Goal: Information Seeking & Learning: Learn about a topic

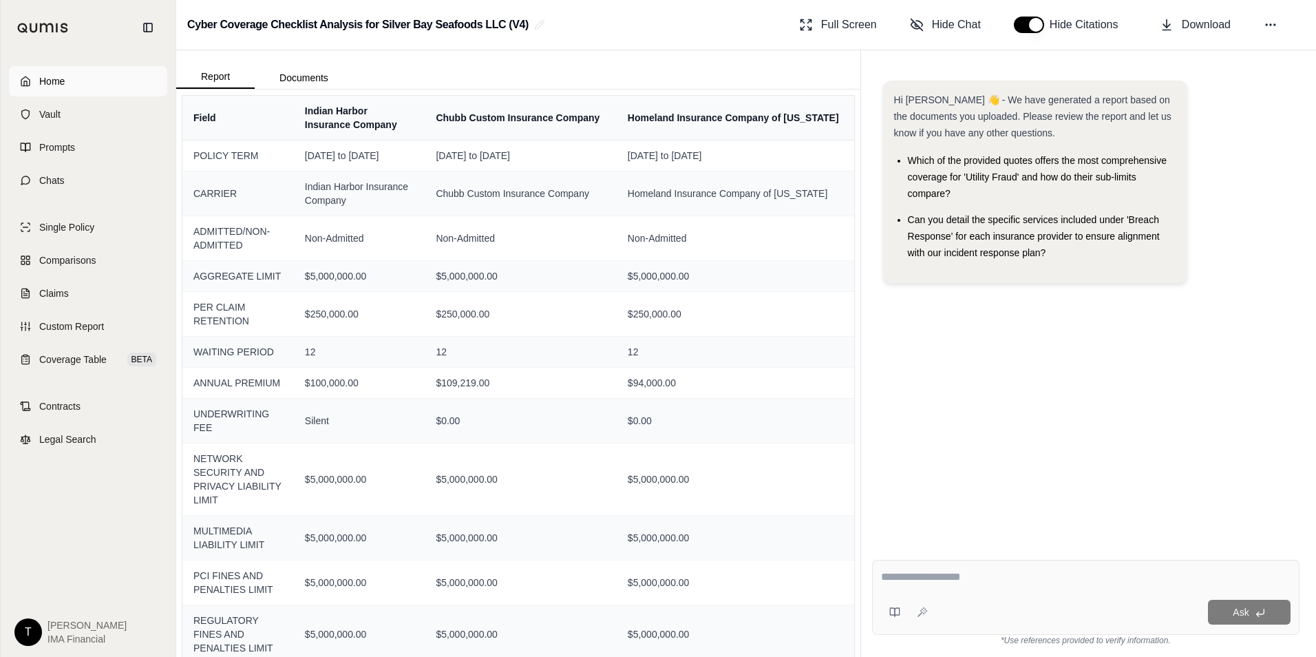
click at [79, 89] on link "Home" at bounding box center [88, 81] width 158 height 30
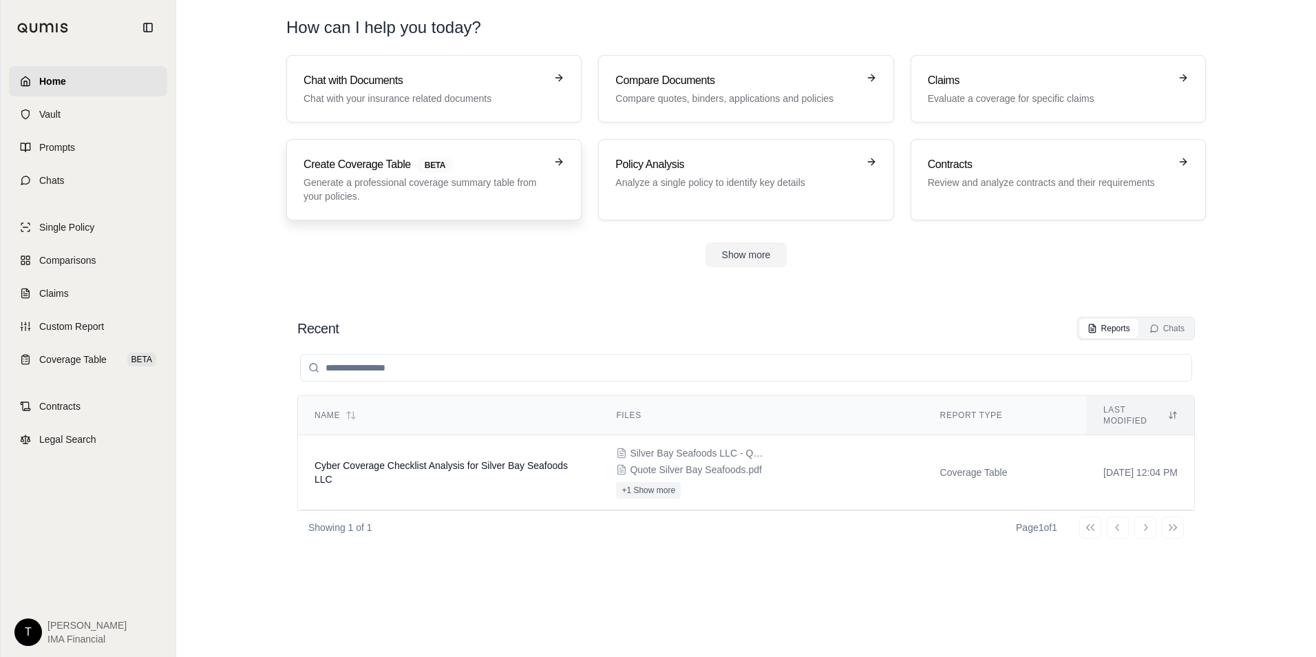
click at [353, 193] on p "Generate a professional coverage summary table from your policies." at bounding box center [425, 190] width 242 height 28
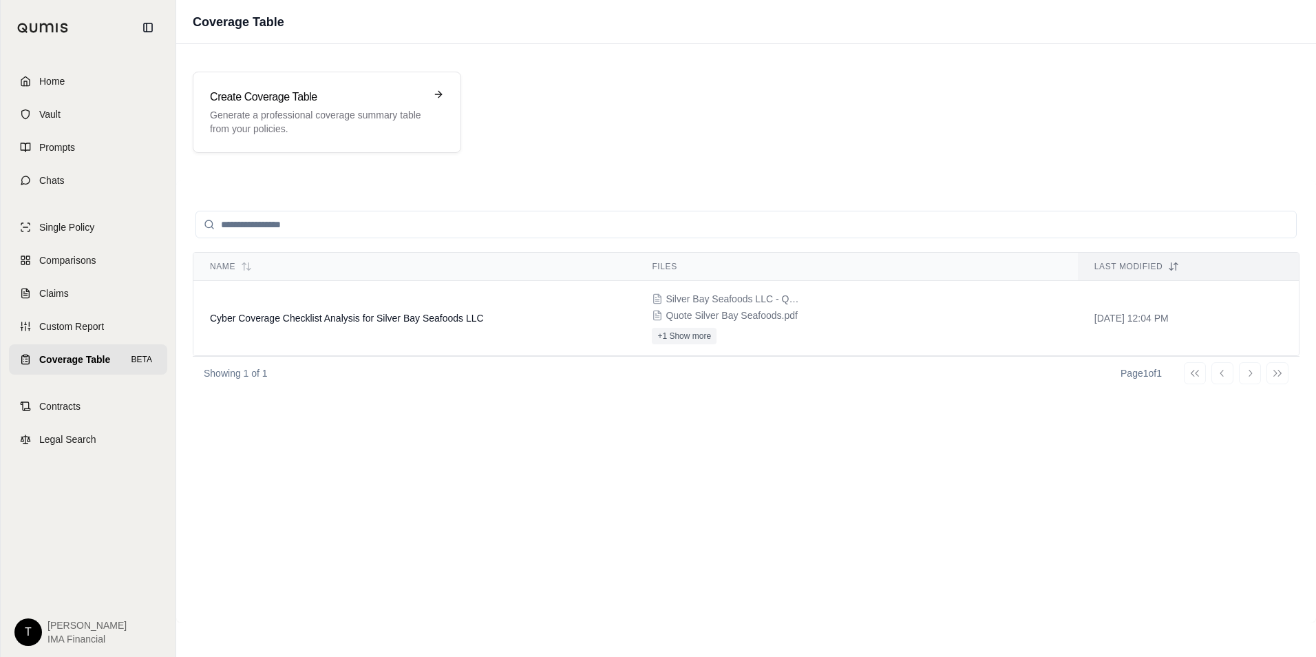
click at [668, 339] on button "+1 Show more" at bounding box center [684, 336] width 65 height 17
click at [683, 313] on span "Quote Silver Bay Seafoods.pdf" at bounding box center [731, 315] width 131 height 14
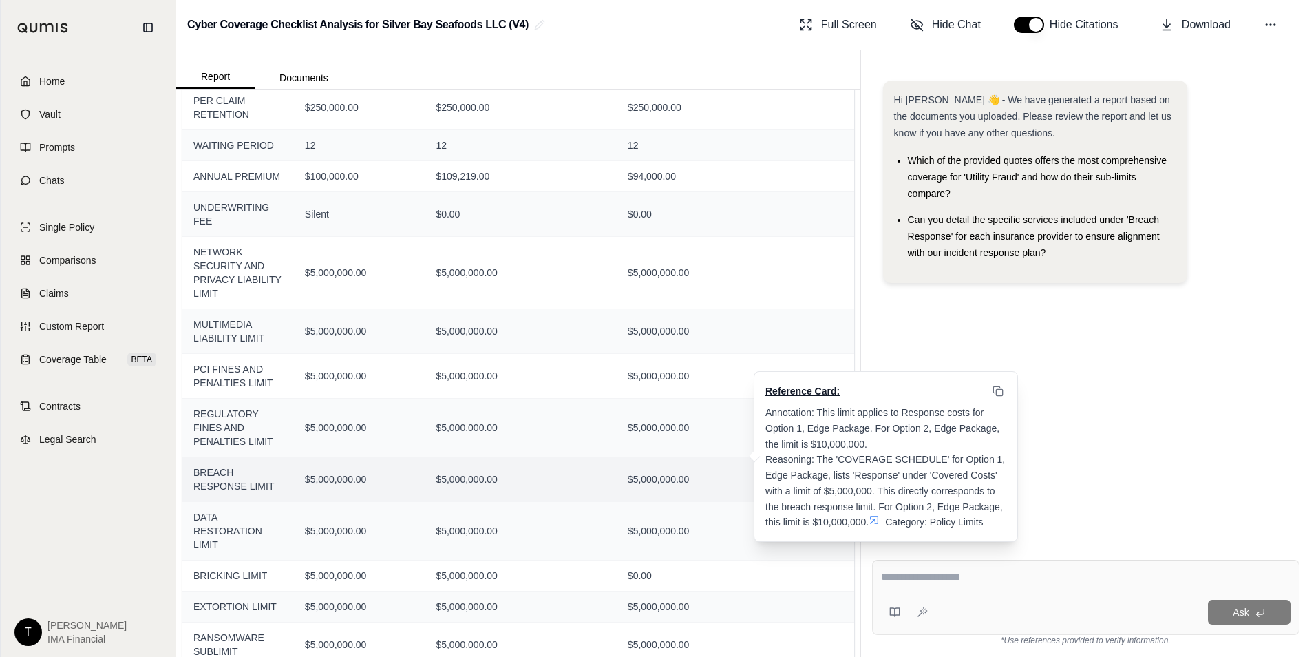
scroll to position [275, 0]
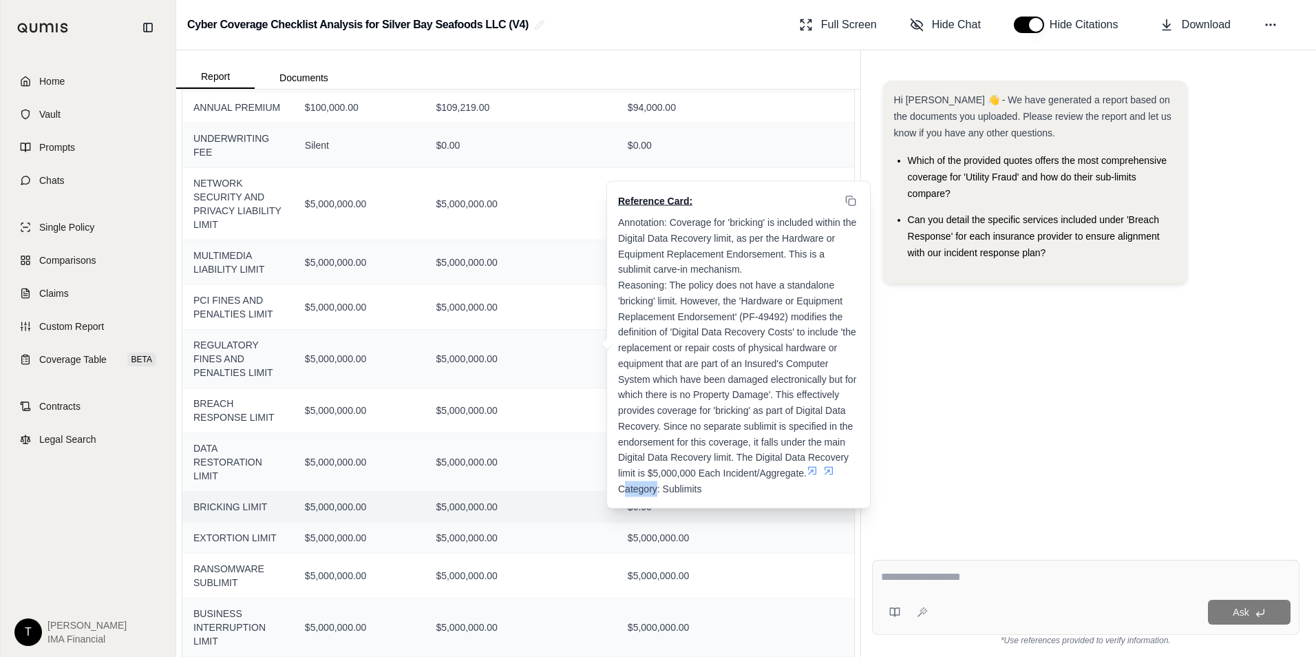
drag, startPoint x: 608, startPoint y: 507, endPoint x: 654, endPoint y: 507, distance: 45.4
click at [654, 507] on div "Reference Card: Annotation: Coverage for 'bricking' is included within the Digi…" at bounding box center [738, 345] width 264 height 328
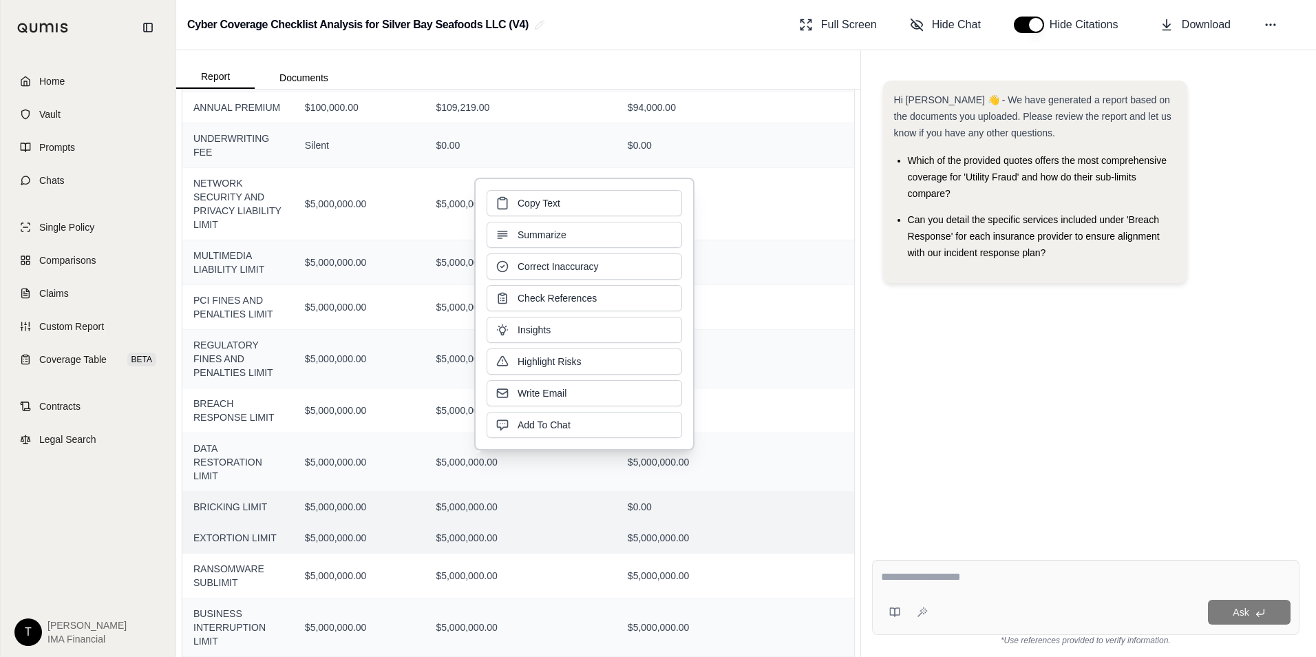
drag, startPoint x: 654, startPoint y: 507, endPoint x: 673, endPoint y: 529, distance: 29.3
click at [677, 529] on td "$5,000,000.00" at bounding box center [735, 537] width 237 height 31
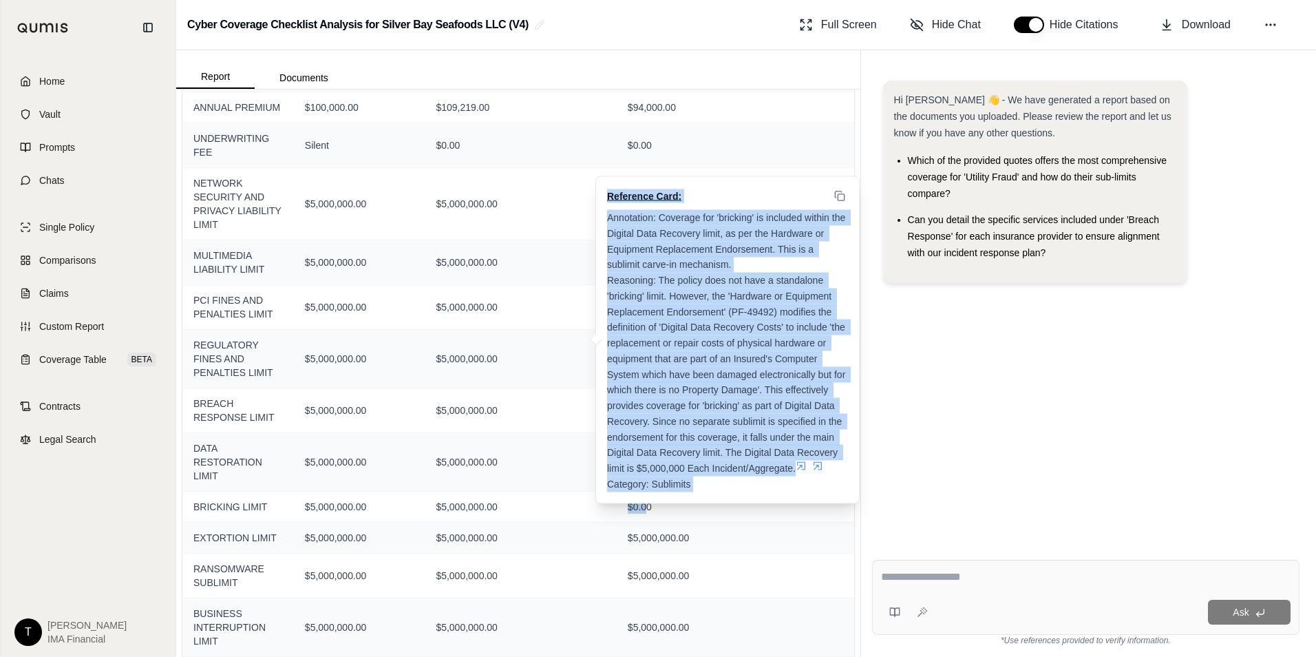
drag, startPoint x: 628, startPoint y: 505, endPoint x: 571, endPoint y: 501, distance: 57.3
click at [571, 501] on tr "BRICKING LIMIT $5,000,000.00 $5,000,000.00 Reference Card: Annotation: Coverage…" at bounding box center [518, 506] width 672 height 31
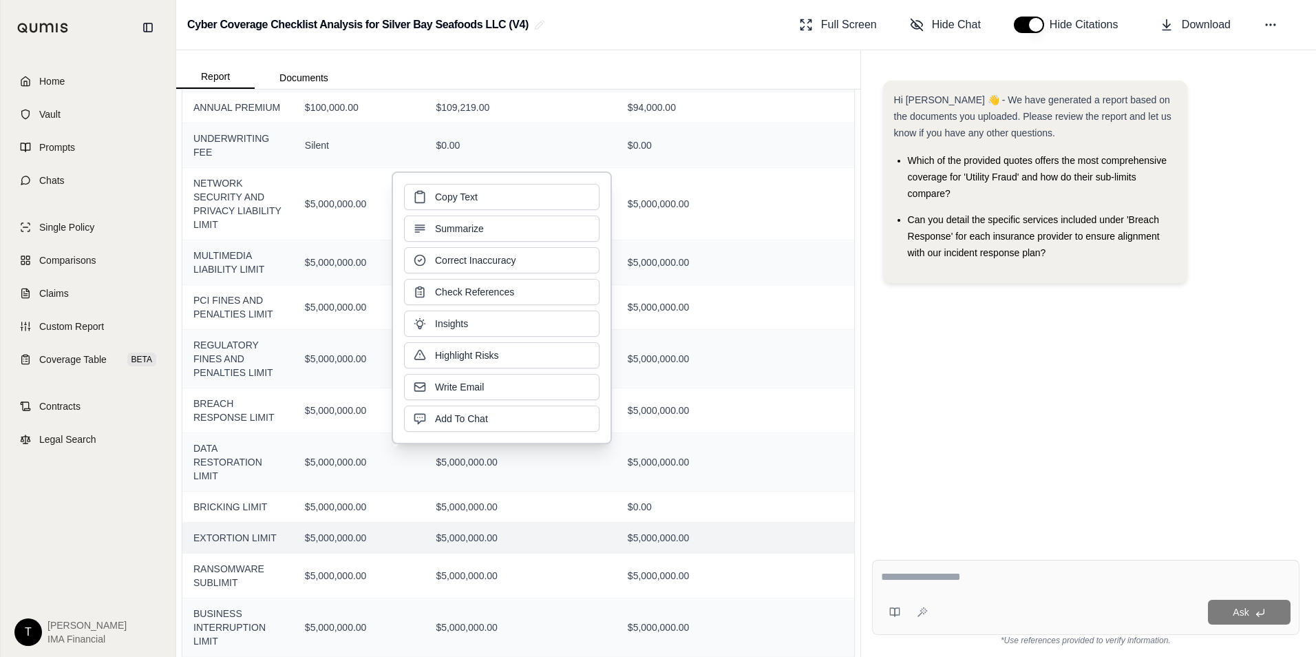
drag, startPoint x: 571, startPoint y: 501, endPoint x: 639, endPoint y: 525, distance: 72.3
click at [632, 525] on td "$5,000,000.00" at bounding box center [735, 537] width 237 height 31
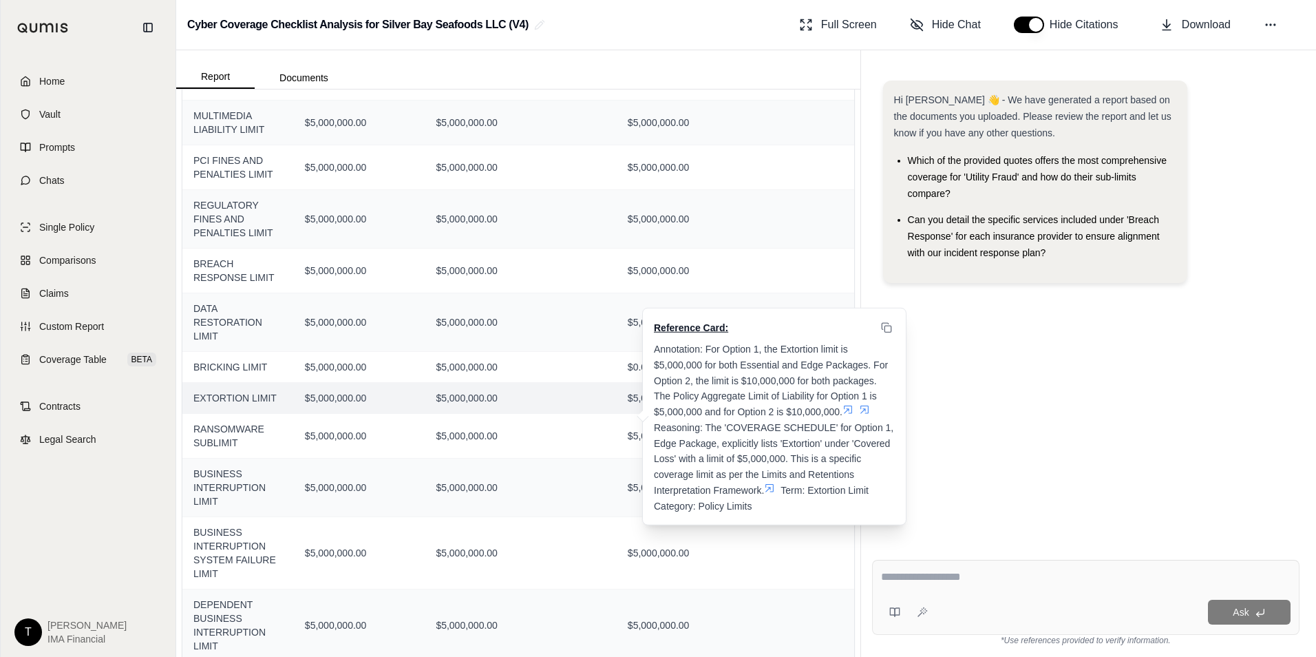
scroll to position [551, 0]
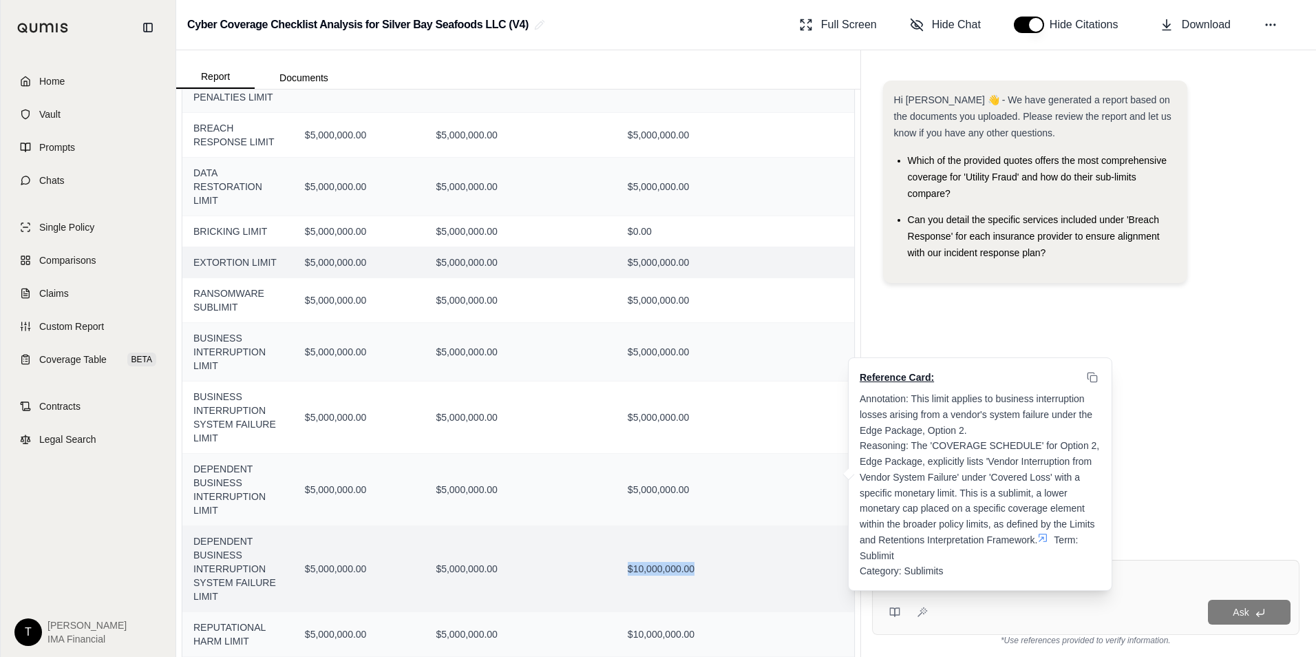
drag, startPoint x: 683, startPoint y: 573, endPoint x: 543, endPoint y: 573, distance: 139.7
click at [543, 573] on tr "DEPENDENT BUSINESS INTERRUPTION SYSTEM FAILURE LIMIT $5,000,000.00 $5,000,000.0…" at bounding box center [518, 569] width 672 height 86
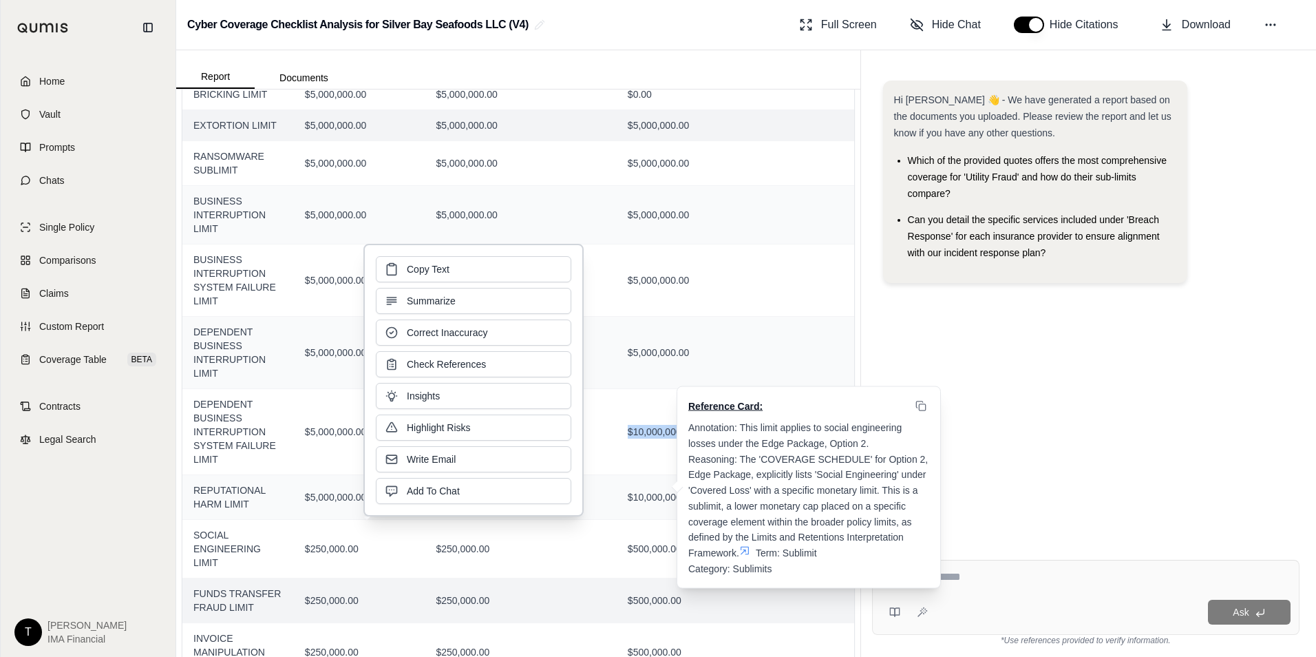
scroll to position [688, 0]
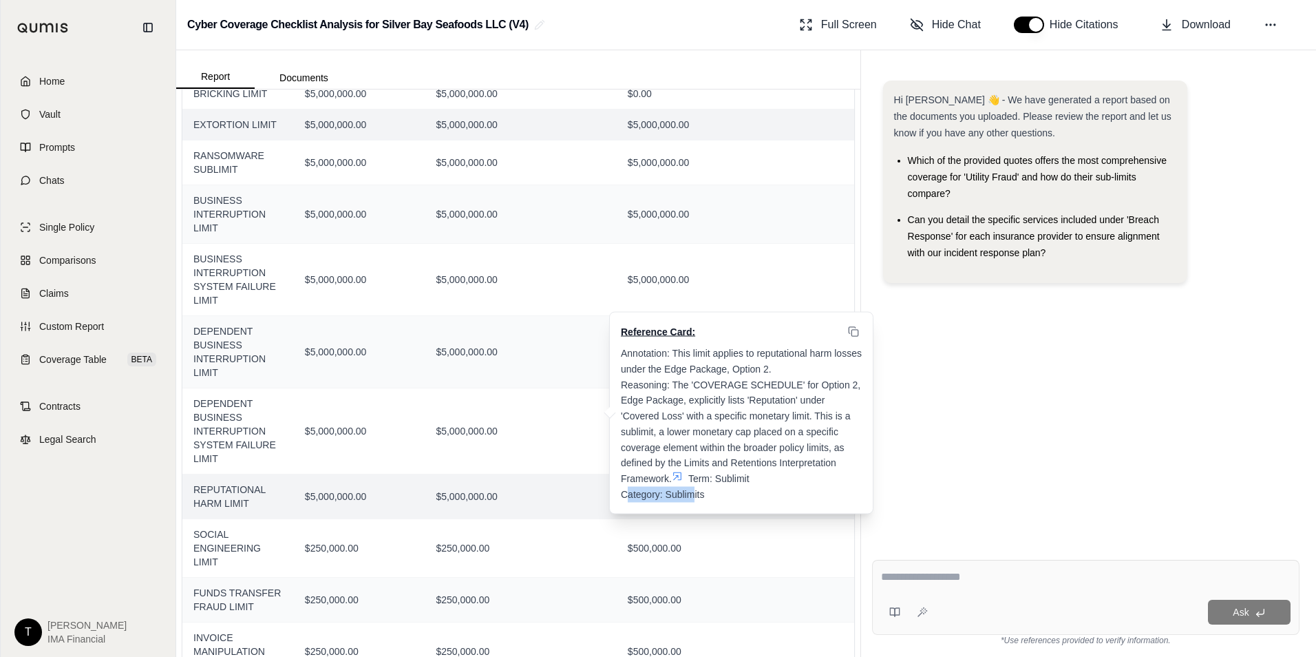
drag, startPoint x: 609, startPoint y: 502, endPoint x: 691, endPoint y: 511, distance: 82.4
click at [691, 511] on div "Reference Card: Annotation: This limit applies to reputational harm losses unde…" at bounding box center [741, 413] width 264 height 202
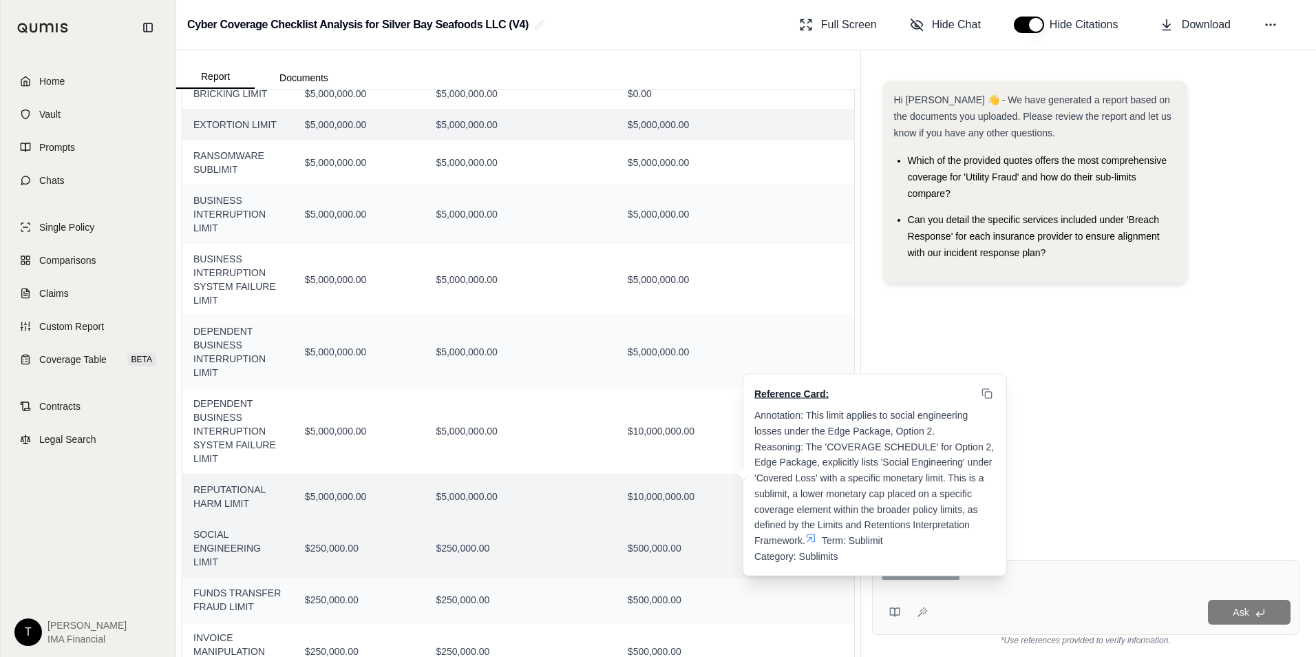
drag, startPoint x: 691, startPoint y: 511, endPoint x: 732, endPoint y: 575, distance: 76.8
click at [732, 575] on td "$500,000.00 Reference Card: Annotation: This limit applies to social engineerin…" at bounding box center [735, 548] width 237 height 59
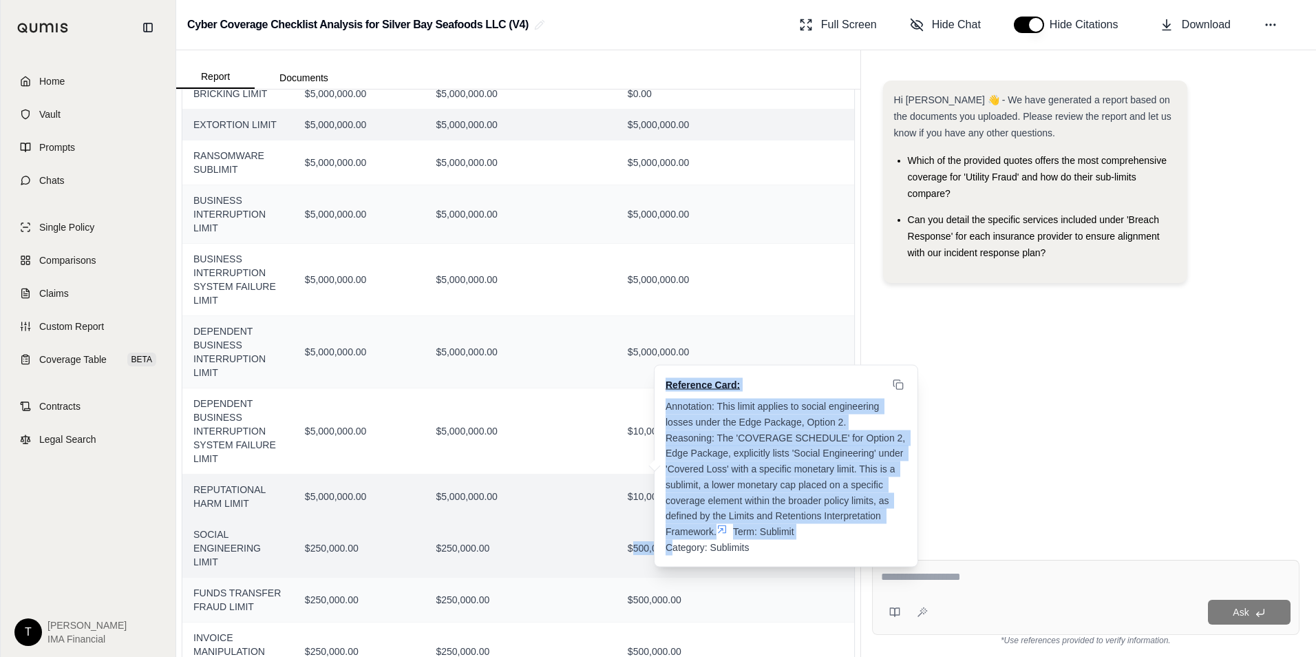
drag, startPoint x: 616, startPoint y: 552, endPoint x: 662, endPoint y: 551, distance: 46.1
click at [662, 551] on td "$500,000.00 Reference Card: Annotation: This limit applies to social engineerin…" at bounding box center [735, 548] width 237 height 59
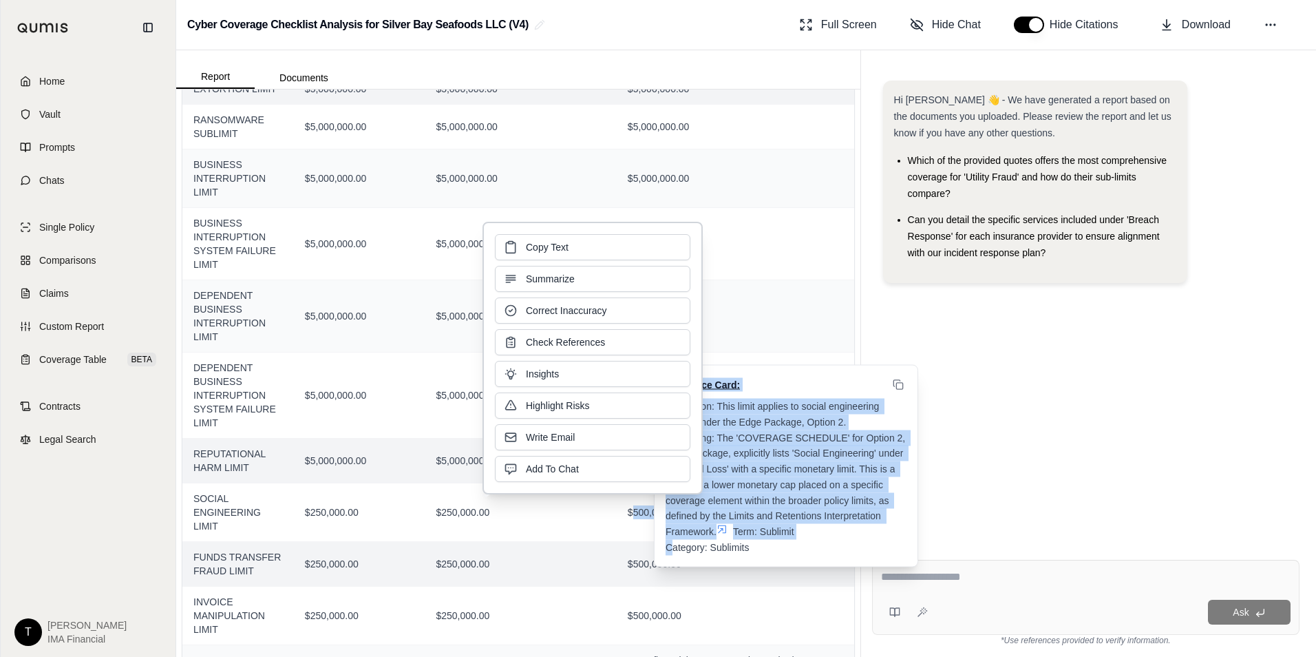
scroll to position [757, 0]
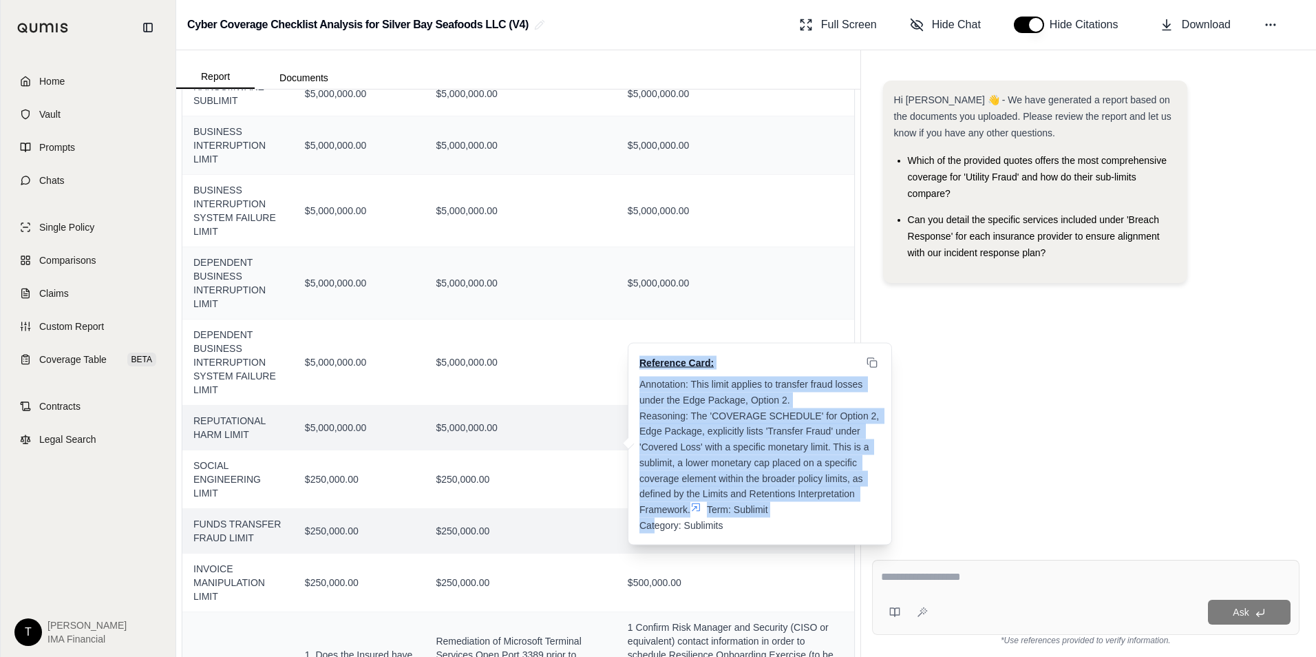
drag, startPoint x: 611, startPoint y: 532, endPoint x: 650, endPoint y: 533, distance: 38.5
click at [650, 533] on td "$500,000.00 Reference Card: Annotation: This limit applies to transfer fraud lo…" at bounding box center [735, 531] width 237 height 45
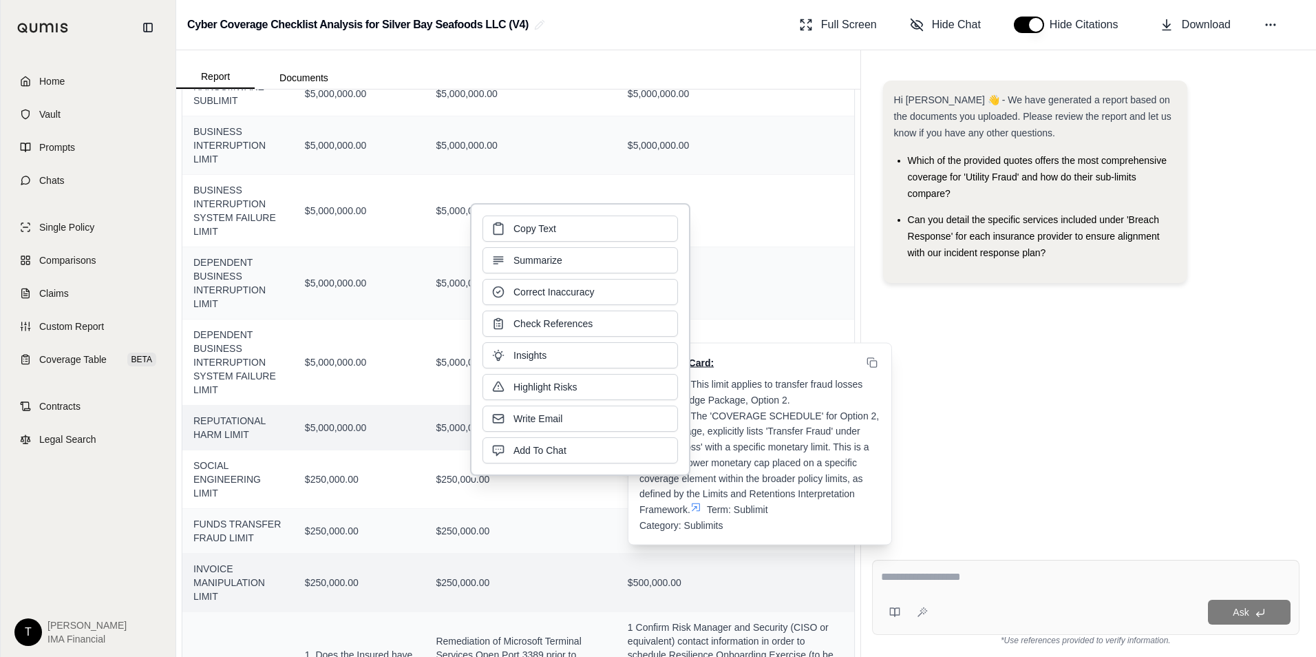
drag, startPoint x: 650, startPoint y: 533, endPoint x: 638, endPoint y: 571, distance: 39.6
click at [641, 571] on td "$500,000.00" at bounding box center [735, 582] width 237 height 59
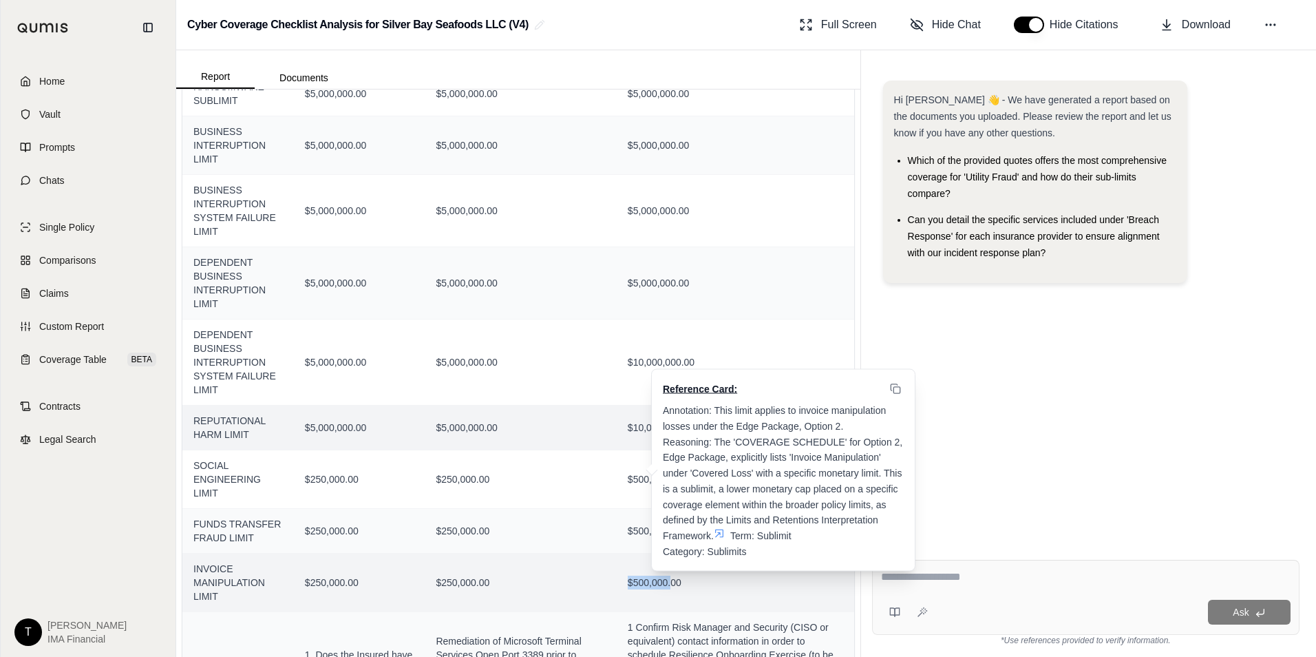
drag, startPoint x: 608, startPoint y: 580, endPoint x: 653, endPoint y: 585, distance: 45.0
click at [653, 585] on td "$500,000.00 Reference Card: Annotation: This limit applies to invoice manipulat…" at bounding box center [735, 582] width 237 height 59
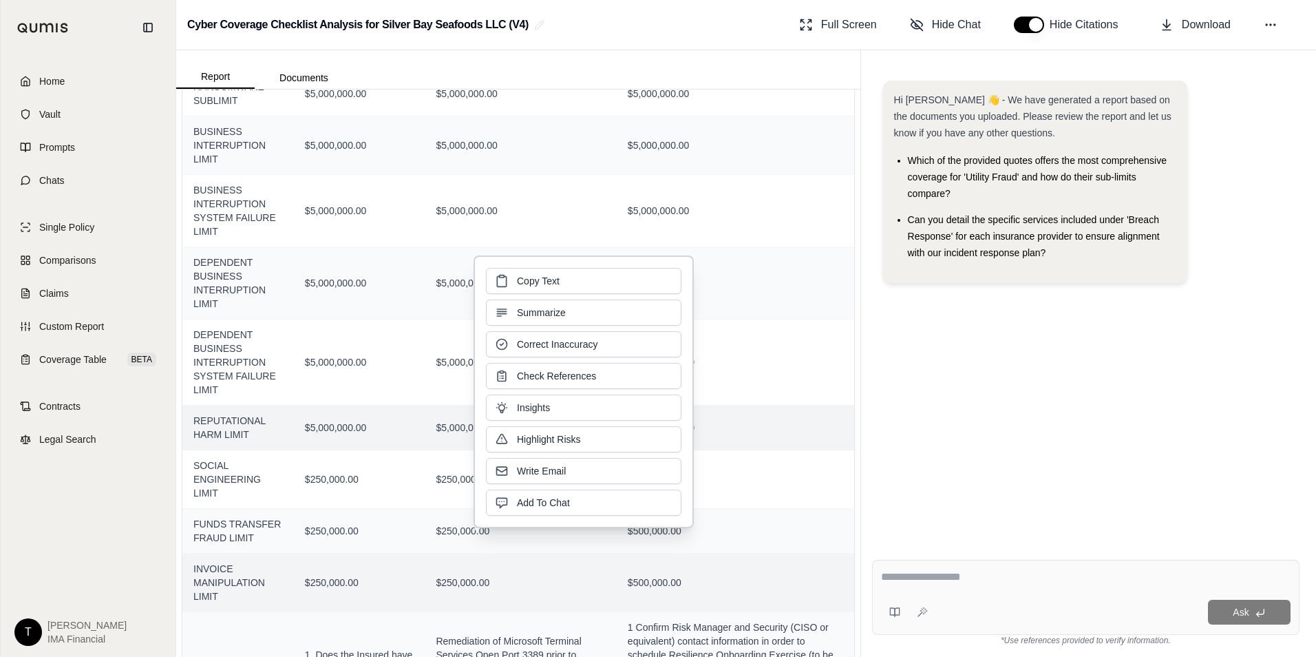
drag, startPoint x: 653, startPoint y: 585, endPoint x: 707, endPoint y: 605, distance: 57.3
click at [698, 603] on td "$500,000.00" at bounding box center [735, 582] width 237 height 59
